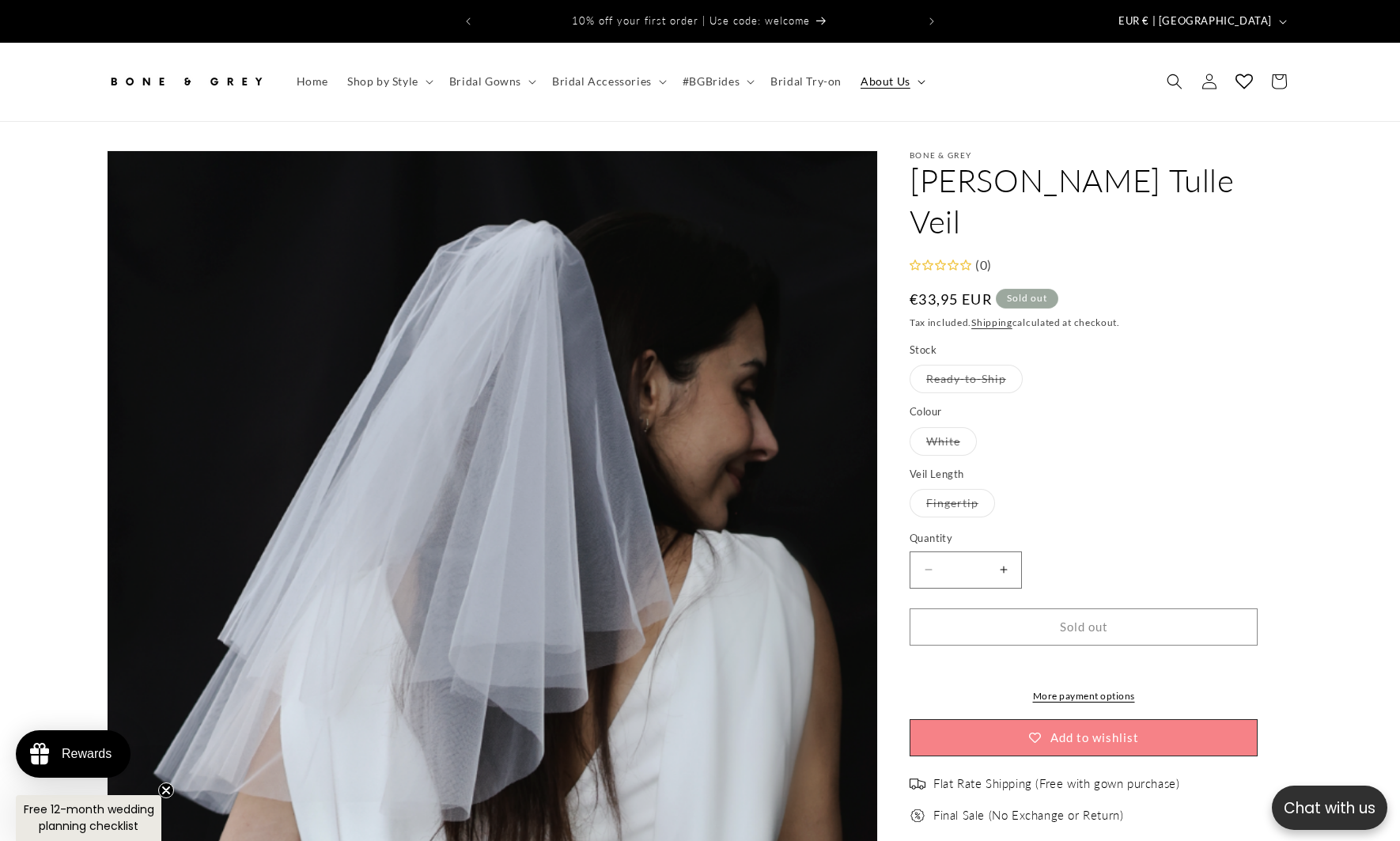
click at [888, 74] on span "About Us" at bounding box center [886, 82] width 50 height 15
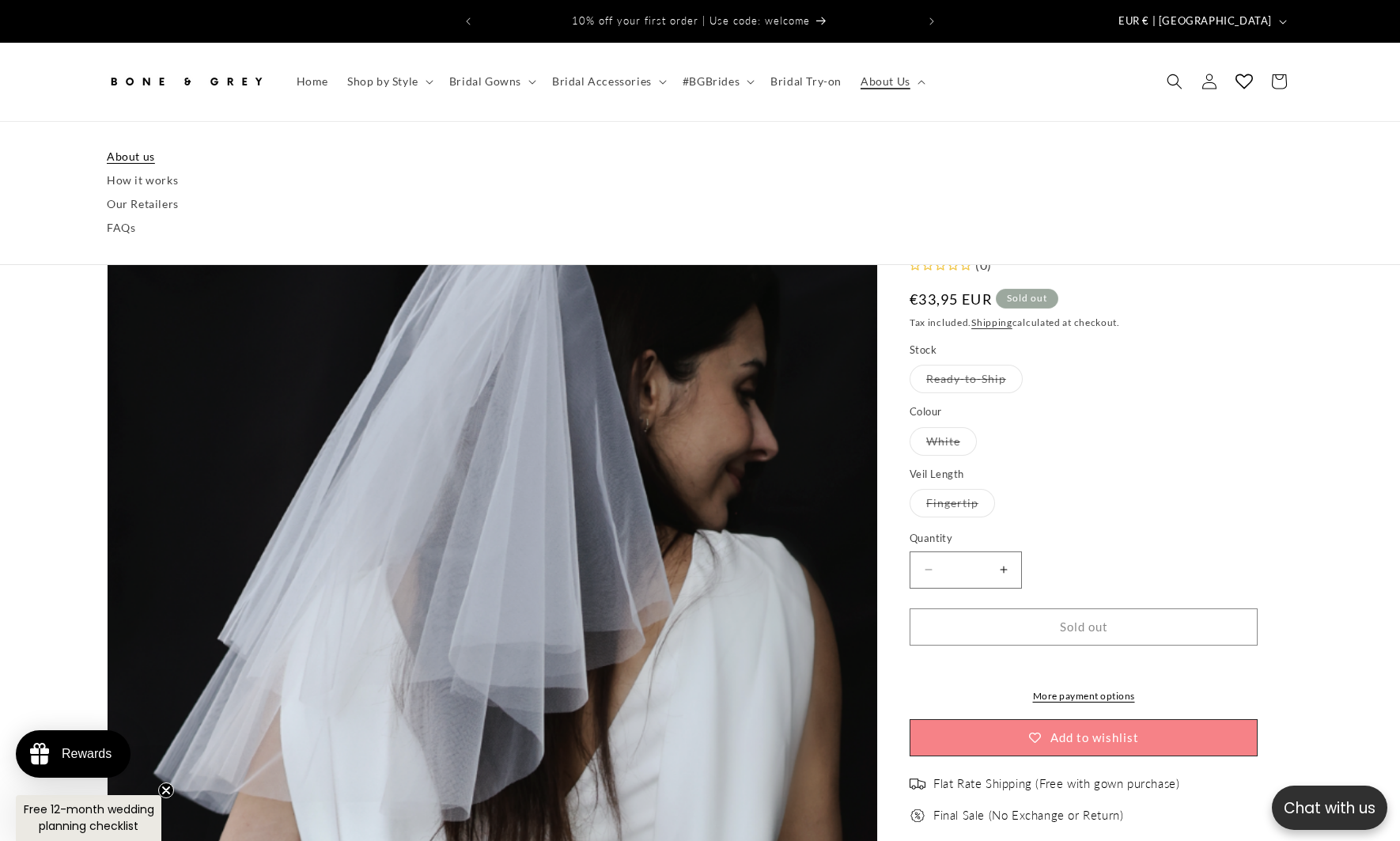
click at [115, 145] on link "About us" at bounding box center [700, 157] width 1186 height 24
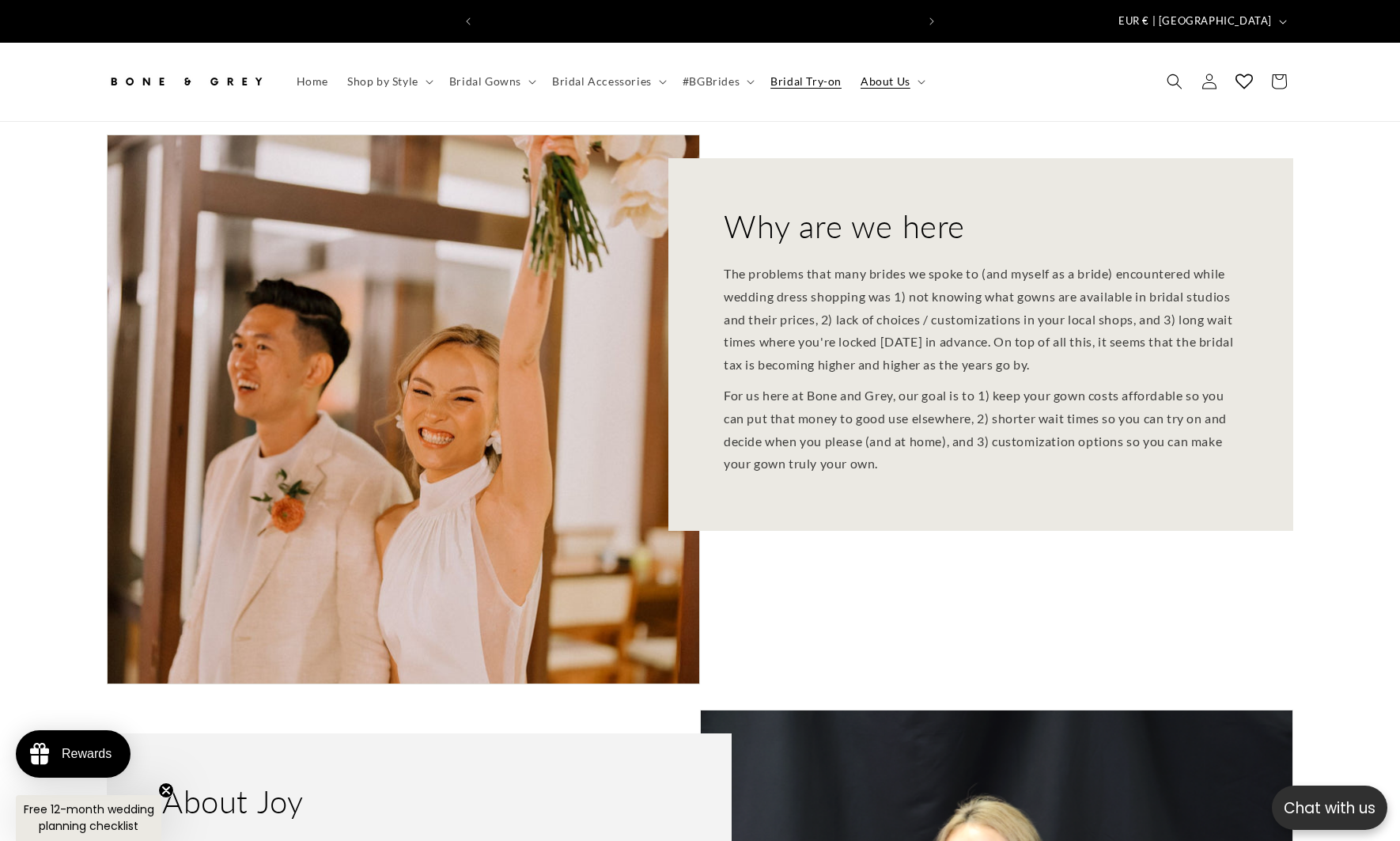
scroll to position [0, 870]
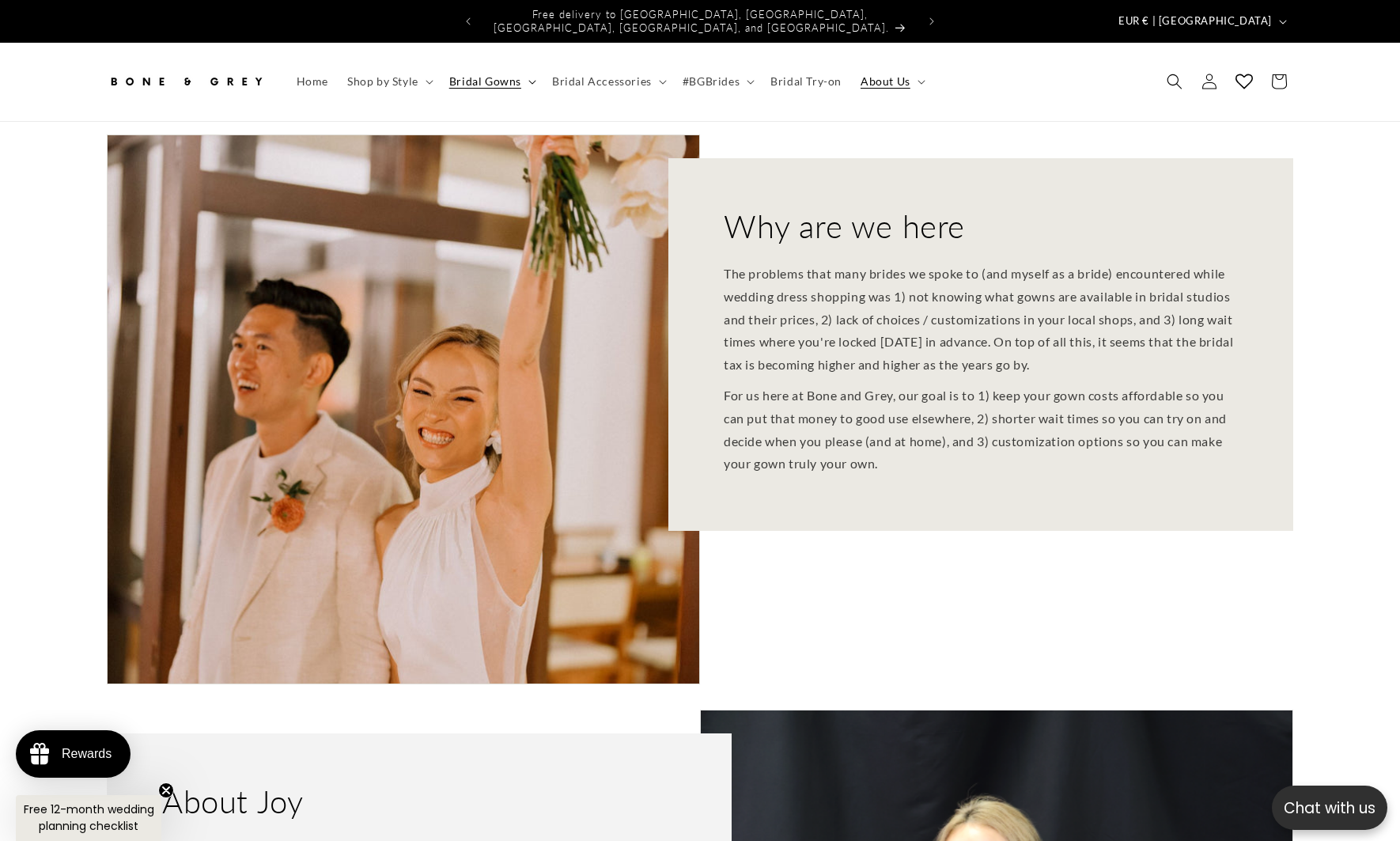
click at [505, 74] on span "Bridal Gowns" at bounding box center [485, 82] width 72 height 15
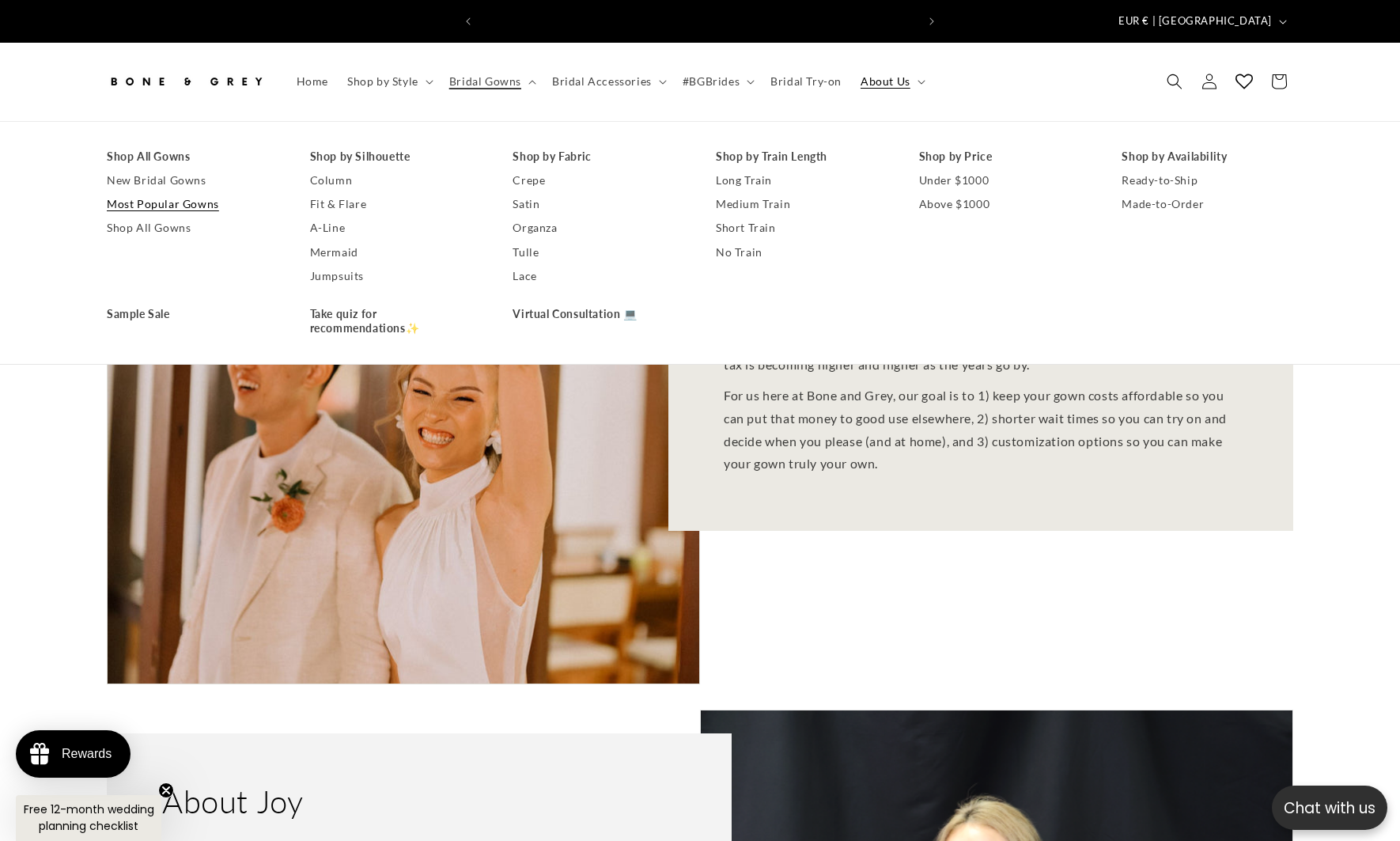
scroll to position [0, 0]
click at [199, 169] on link "New Bridal Gowns" at bounding box center [192, 181] width 171 height 24
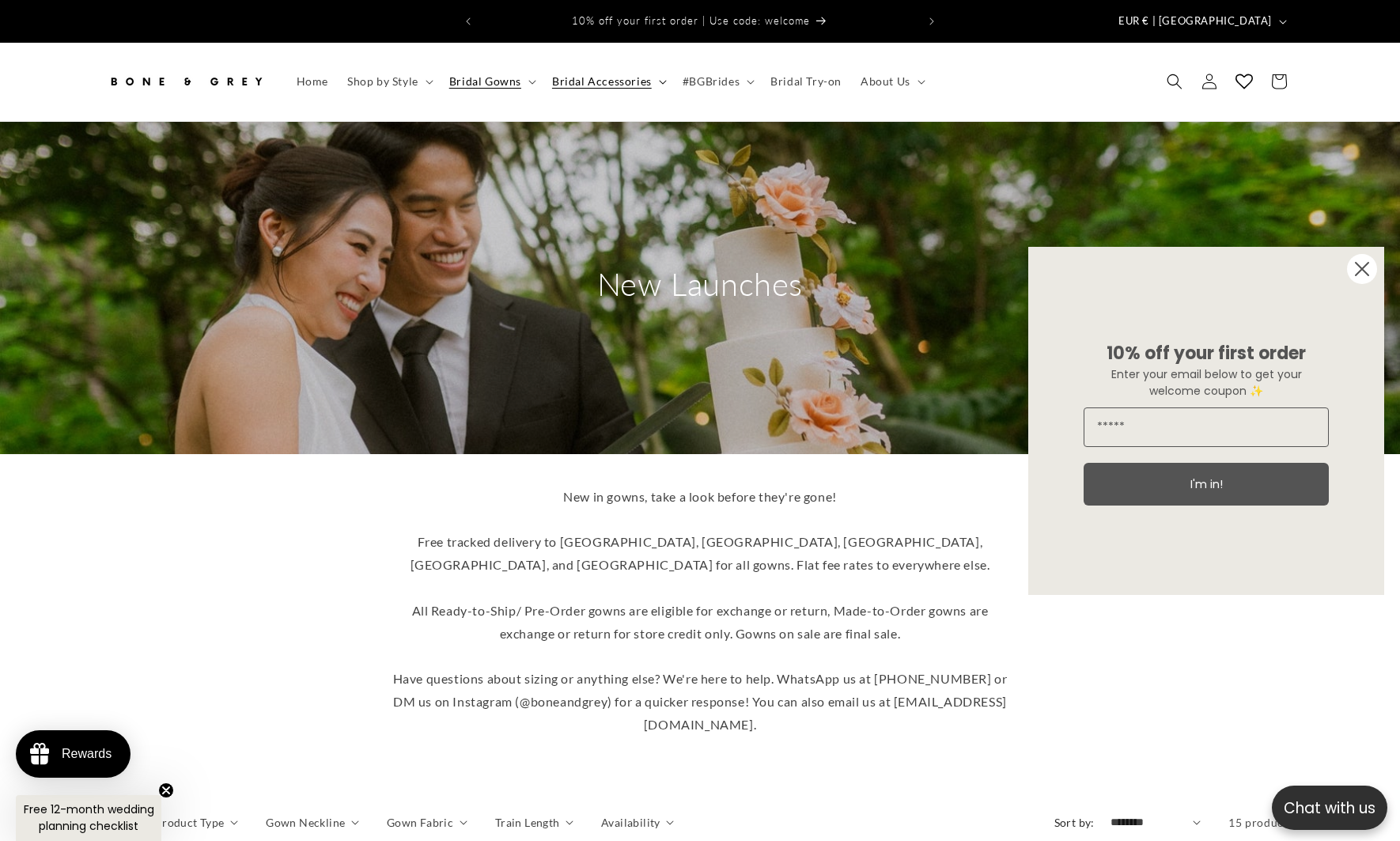
click at [577, 74] on span "Bridal Accessories" at bounding box center [601, 82] width 100 height 15
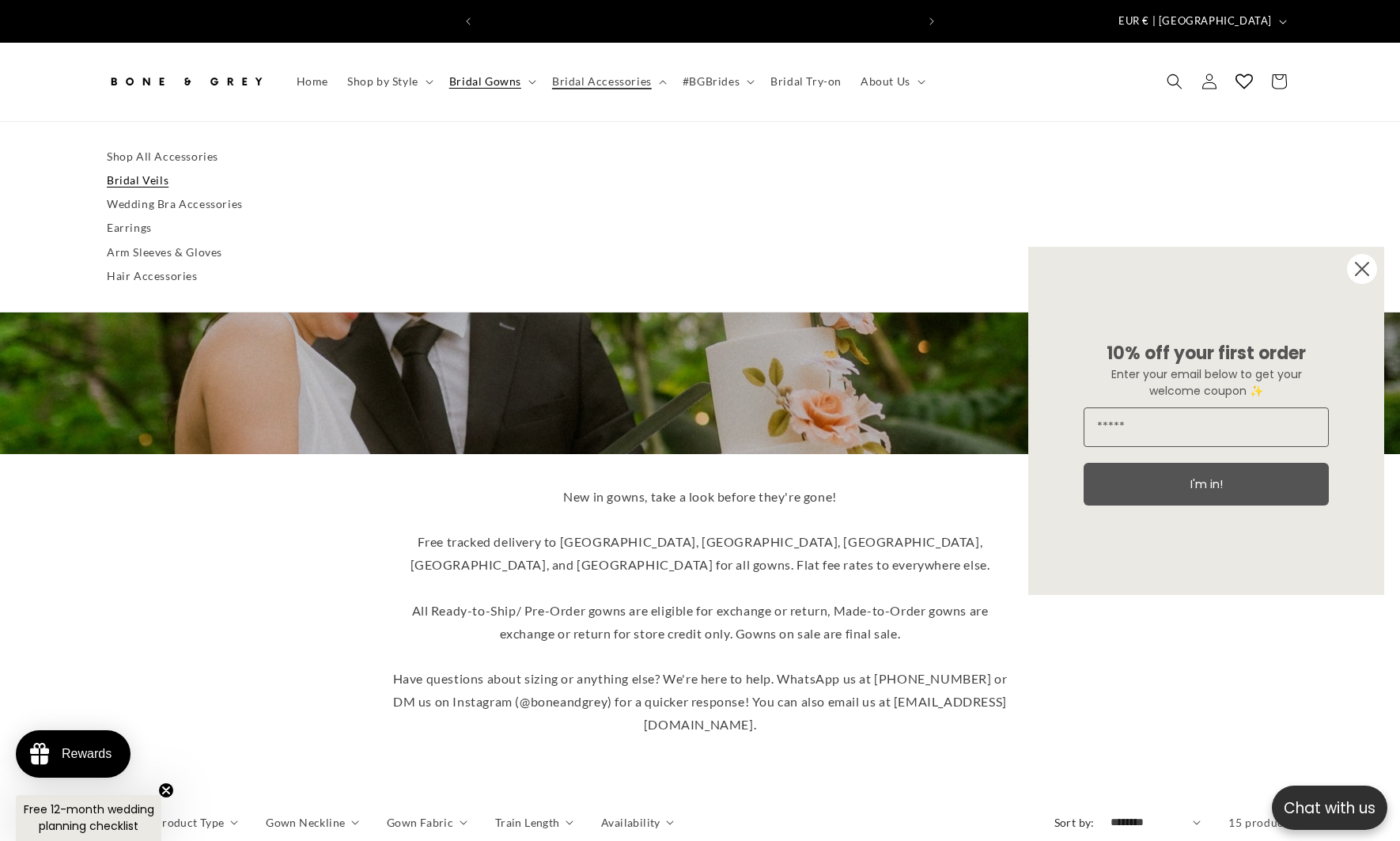
click at [178, 169] on link "Bridal Veils" at bounding box center [700, 181] width 1186 height 24
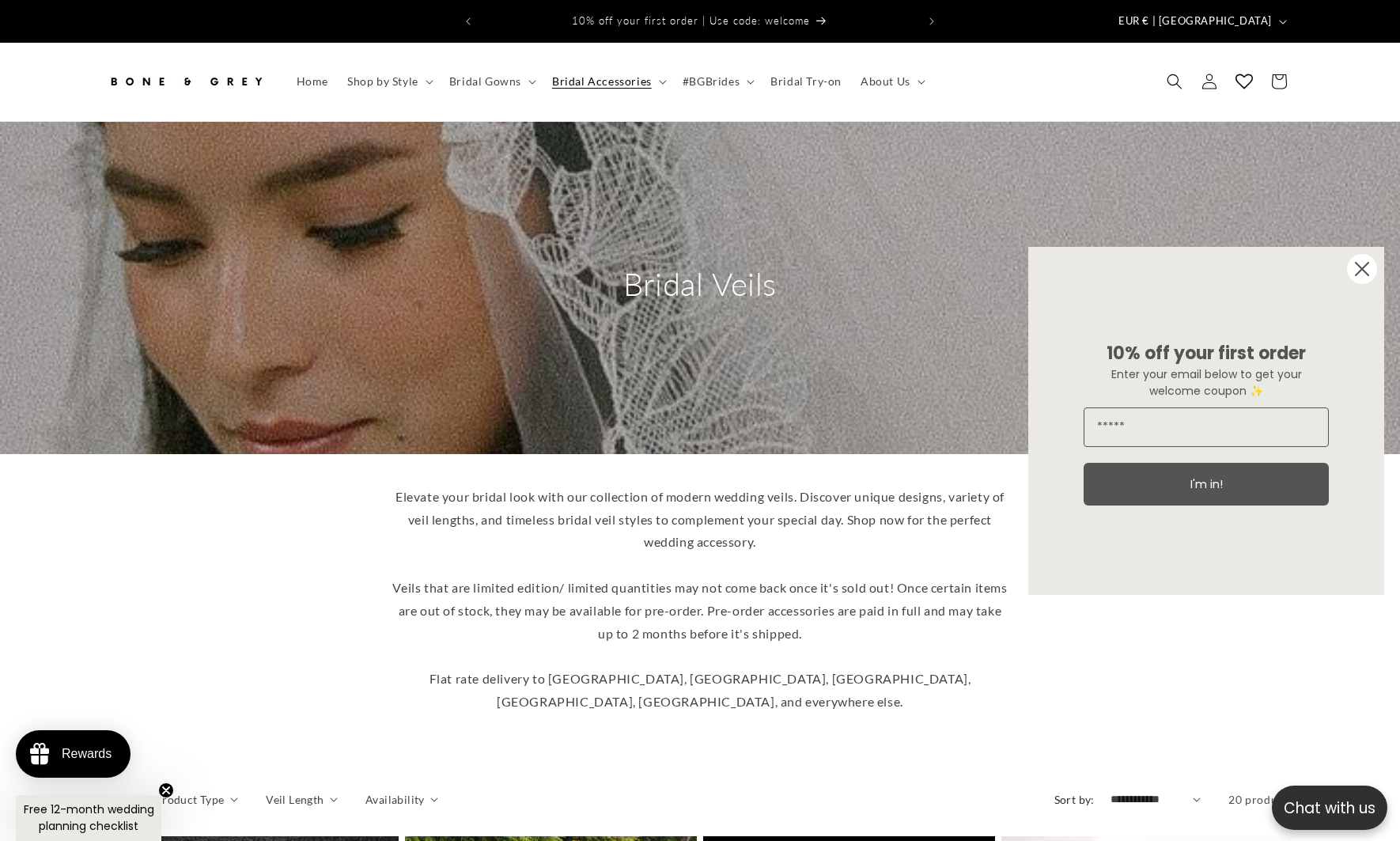
click at [1344, 273] on div "10% off your first order Enter your email below to get your welcome coupon ✨ I'…" at bounding box center [1207, 421] width 325 height 349
click at [1369, 271] on circle "Close dialog" at bounding box center [1361, 269] width 30 height 30
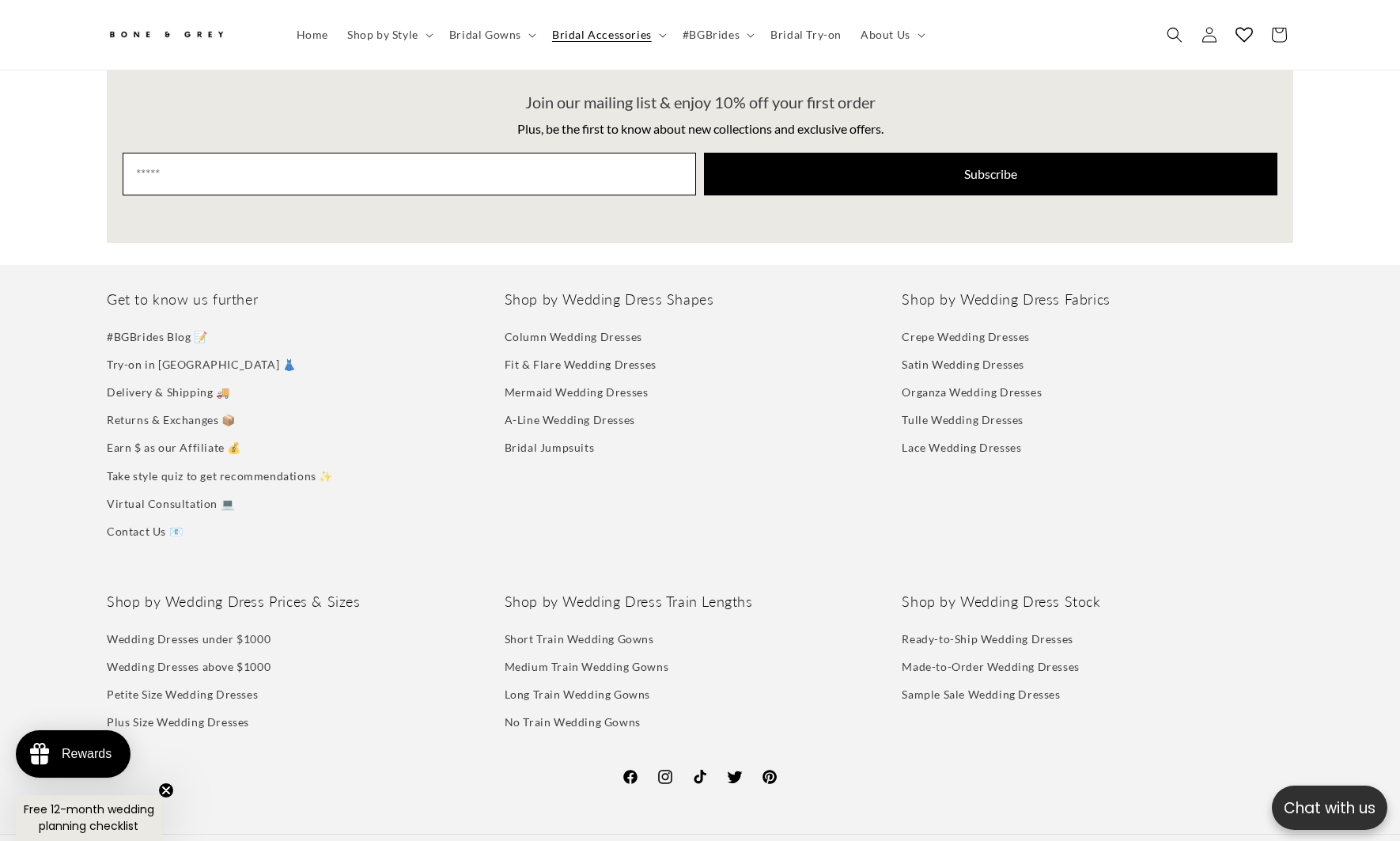
scroll to position [0, 435]
click at [672, 770] on icon at bounding box center [666, 778] width 15 height 15
